Goal: Task Accomplishment & Management: Manage account settings

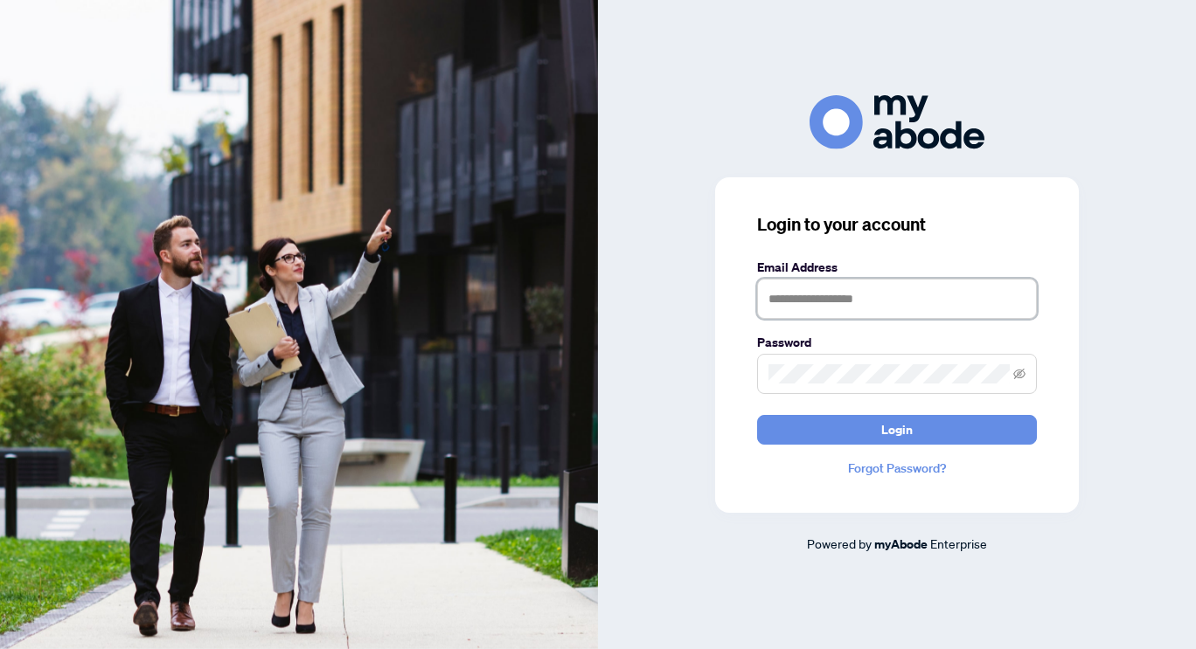
click at [829, 305] on input "text" at bounding box center [897, 299] width 280 height 40
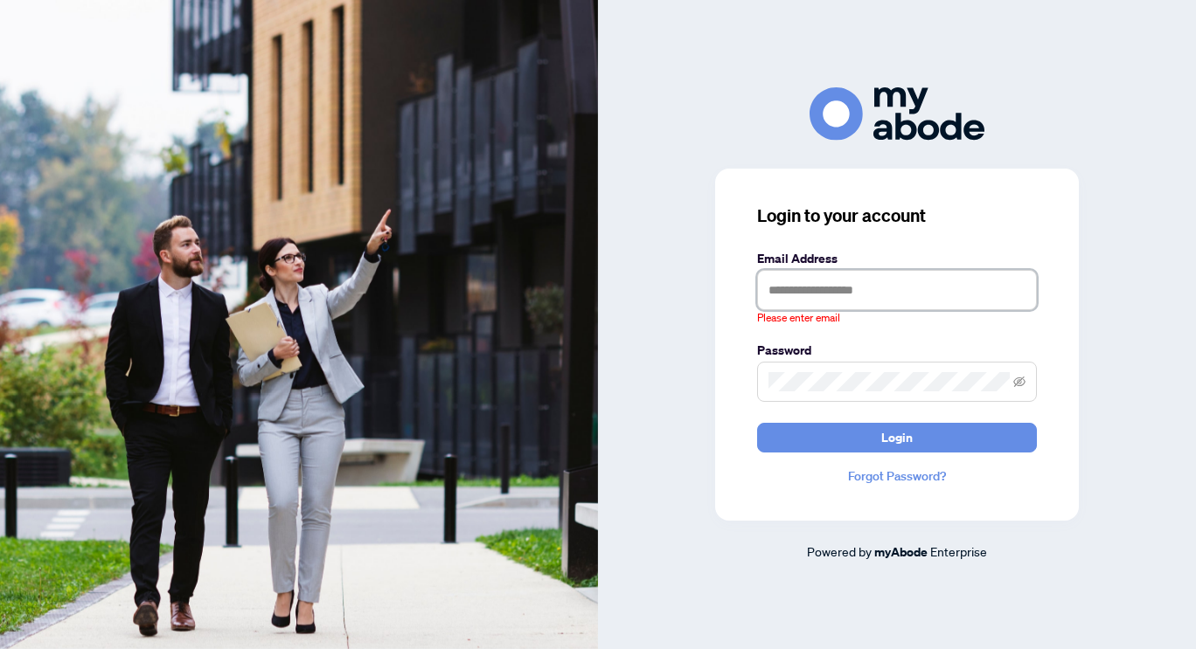
type input "**********"
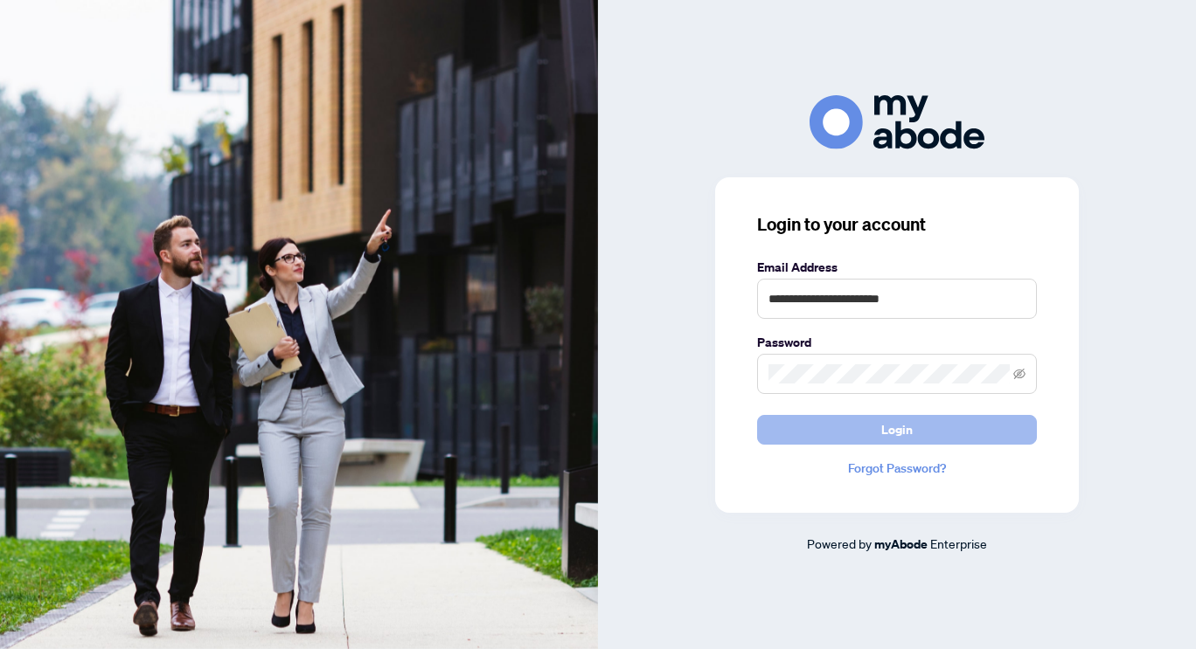
click at [816, 427] on button "Login" at bounding box center [897, 430] width 280 height 30
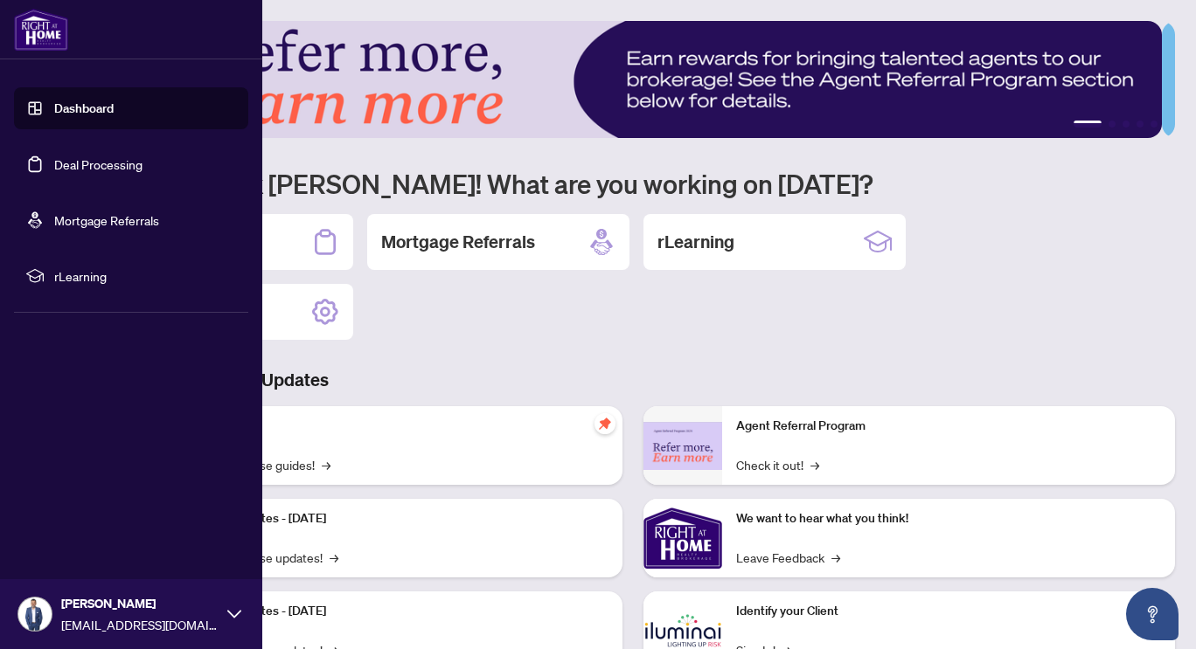
click at [78, 172] on link "Deal Processing" at bounding box center [98, 164] width 88 height 16
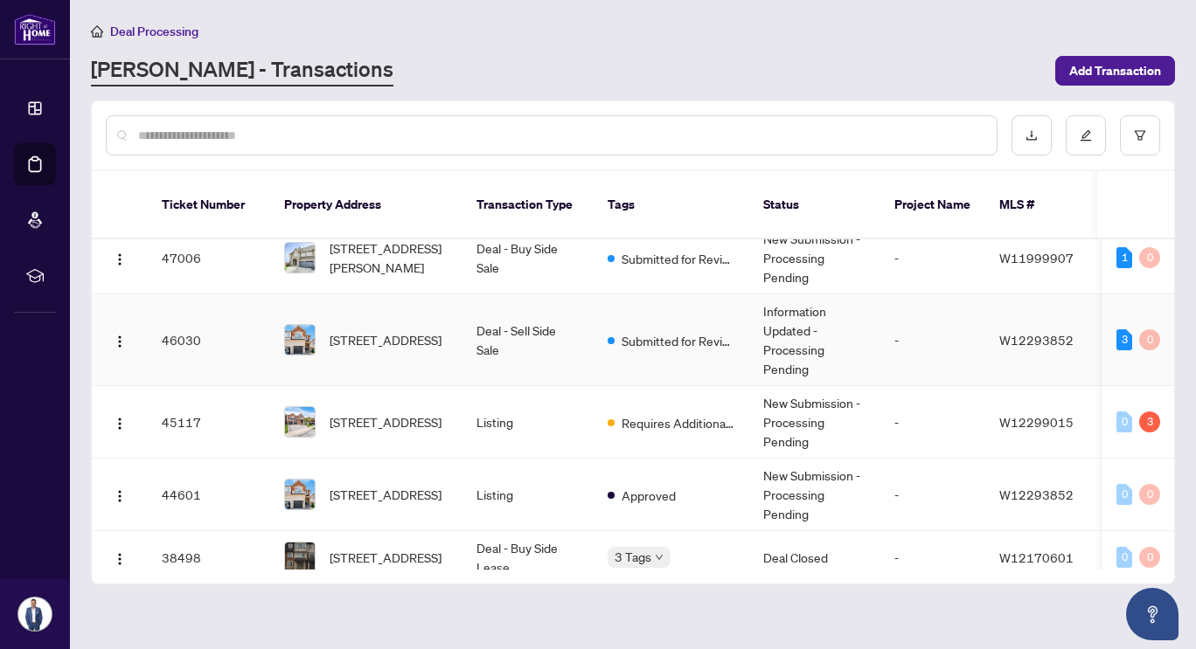
scroll to position [91, 0]
click at [382, 412] on span "[STREET_ADDRESS]" at bounding box center [386, 421] width 112 height 19
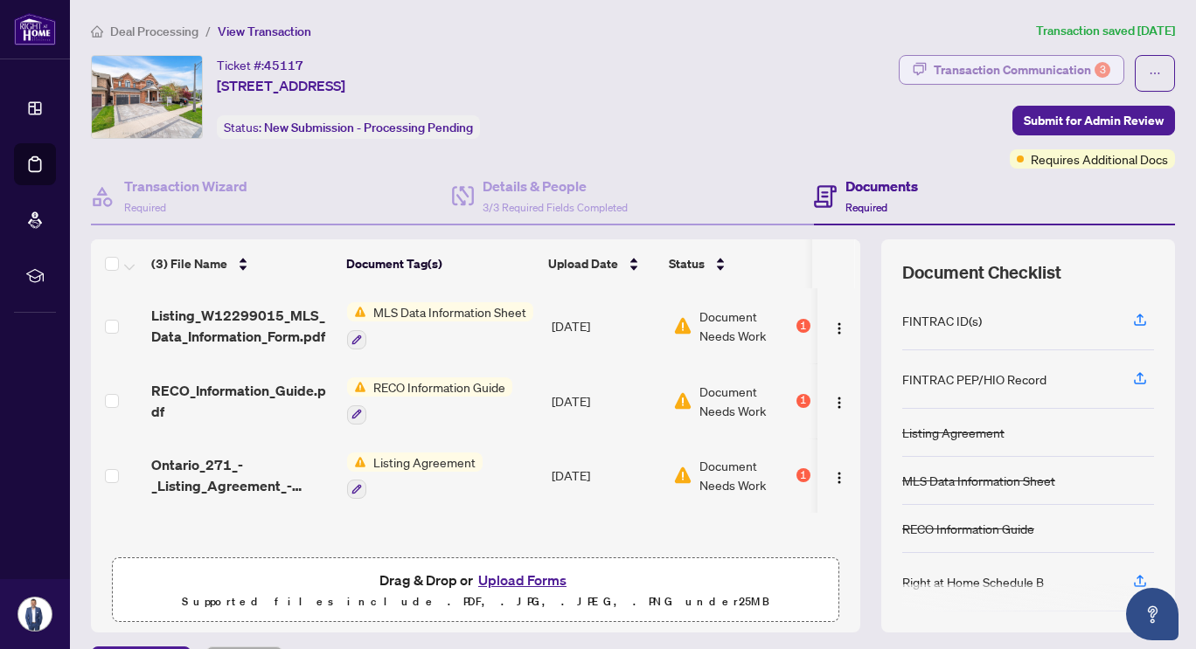
click at [972, 72] on div "Transaction Communication 3" at bounding box center [1021, 70] width 177 height 28
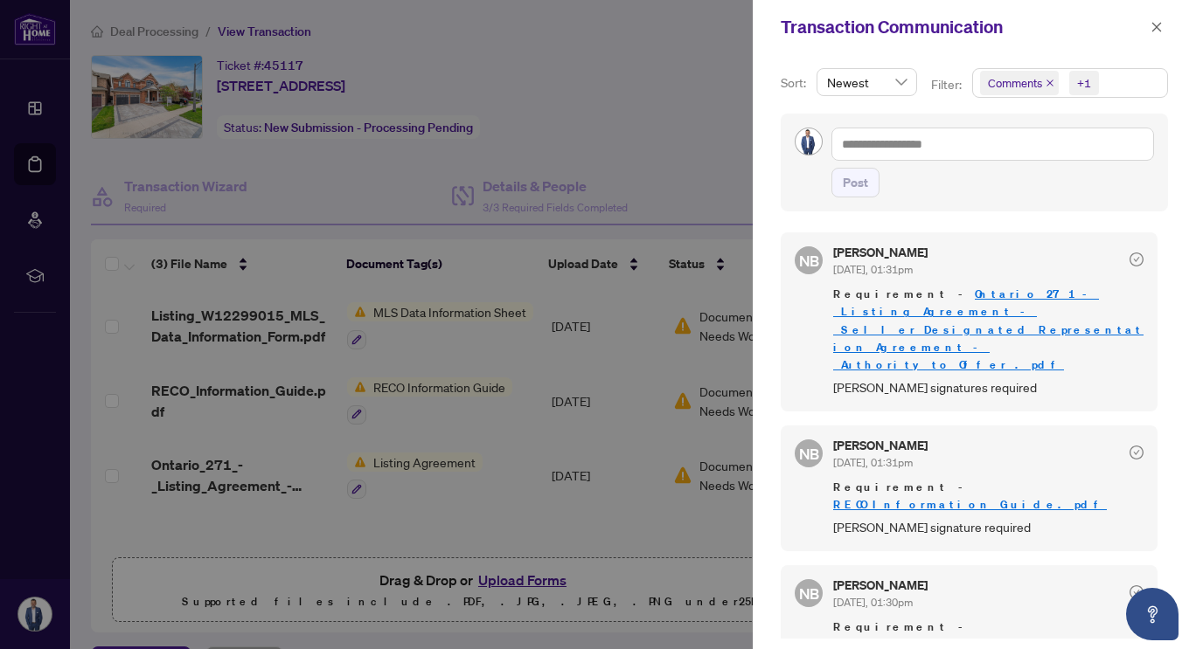
scroll to position [3, 0]
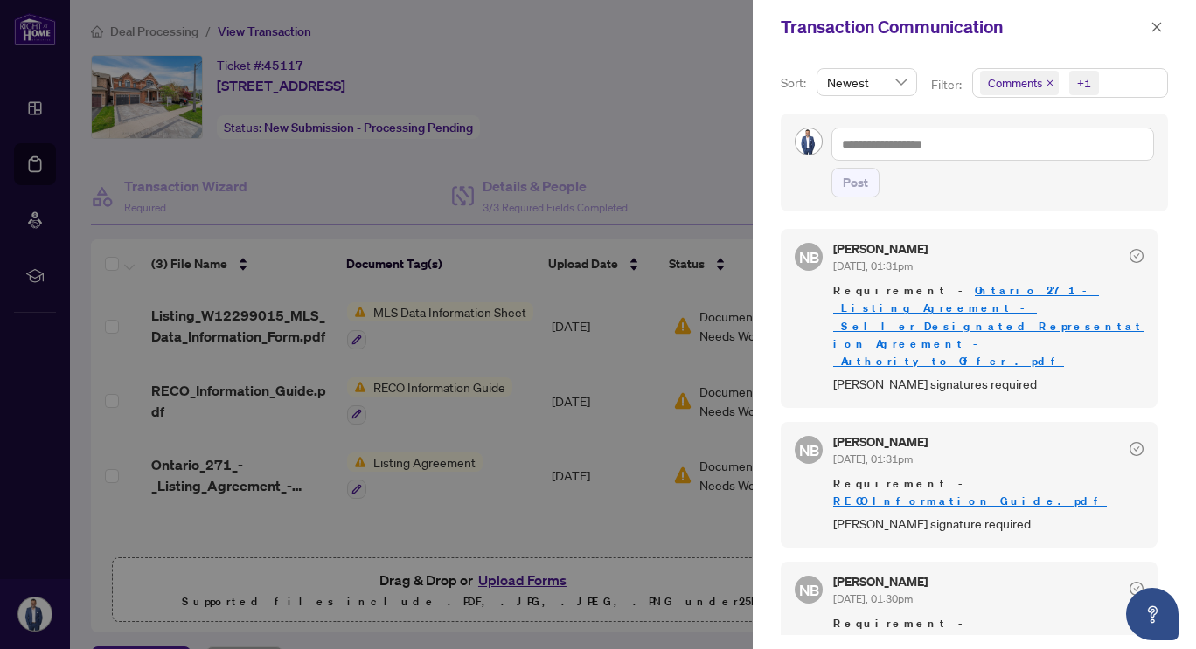
click at [612, 501] on div at bounding box center [598, 324] width 1196 height 649
click at [1156, 22] on icon "close" at bounding box center [1156, 27] width 12 height 12
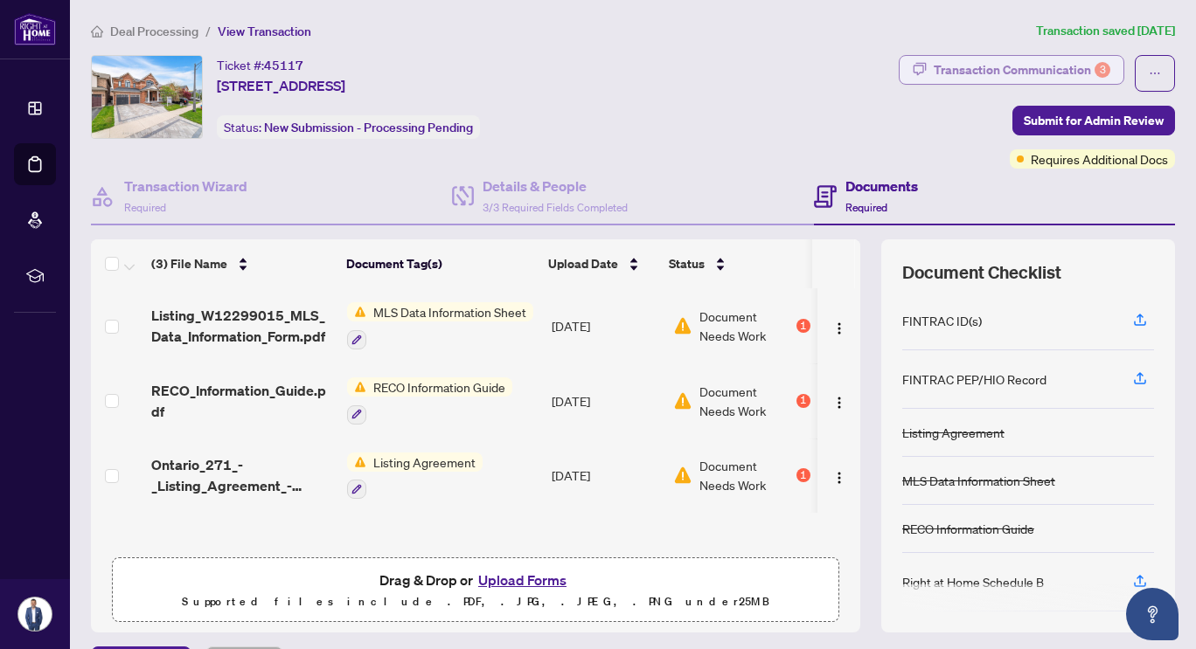
click at [979, 66] on div "Transaction Communication 3" at bounding box center [1021, 70] width 177 height 28
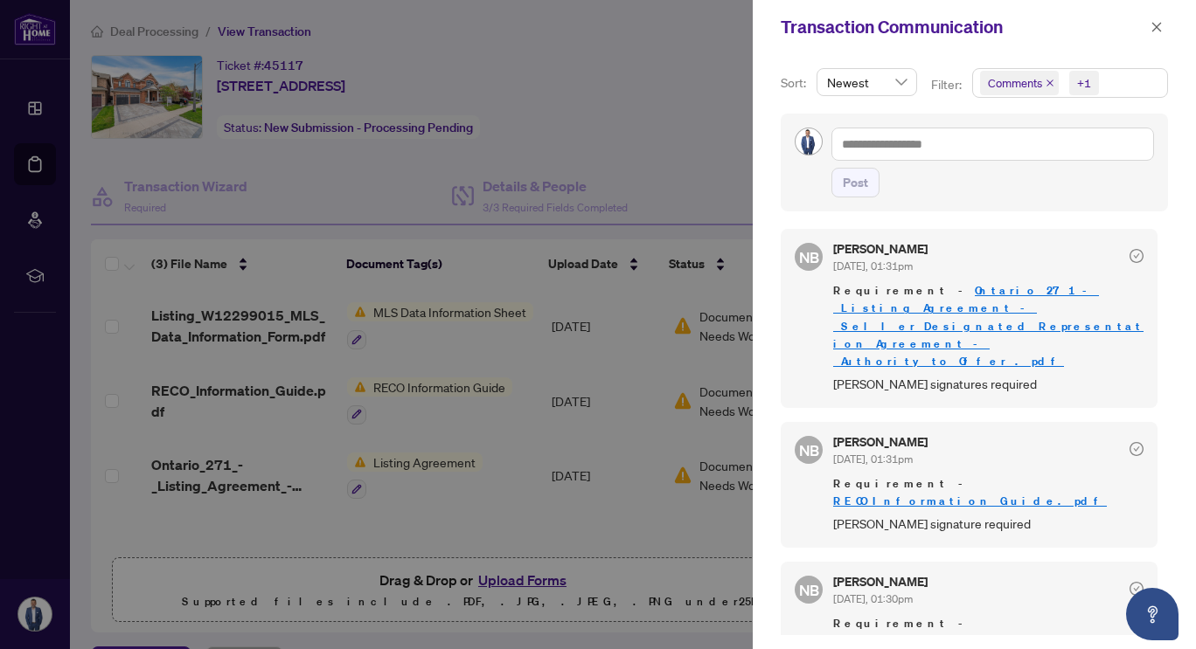
click at [660, 552] on div at bounding box center [598, 324] width 1196 height 649
click at [1159, 23] on icon "close" at bounding box center [1156, 27] width 12 height 12
